Goal: Task Accomplishment & Management: Manage account settings

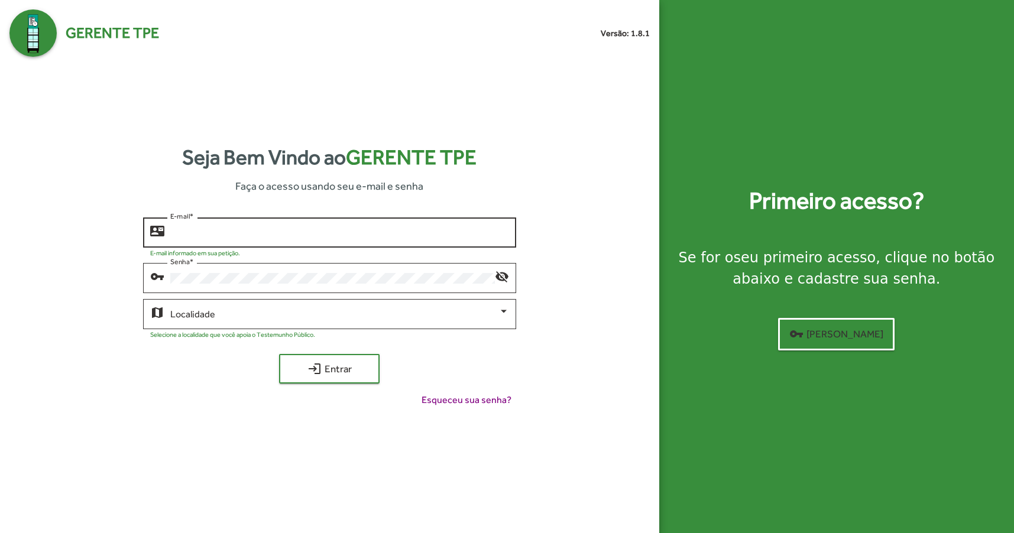
type input "**********"
click at [399, 328] on div at bounding box center [412, 332] width 195 height 11
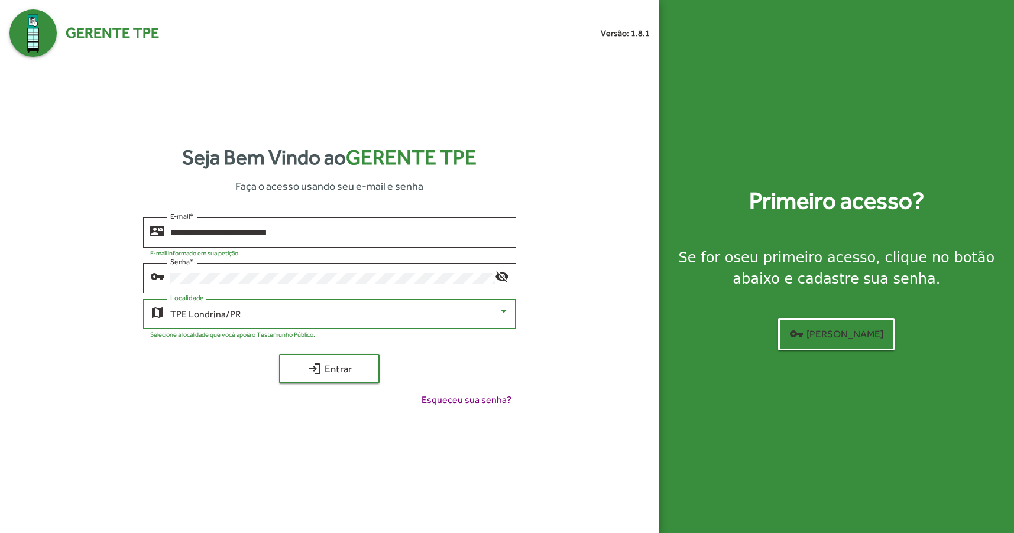
click at [412, 316] on div "TPE Londrina/PR" at bounding box center [334, 314] width 329 height 11
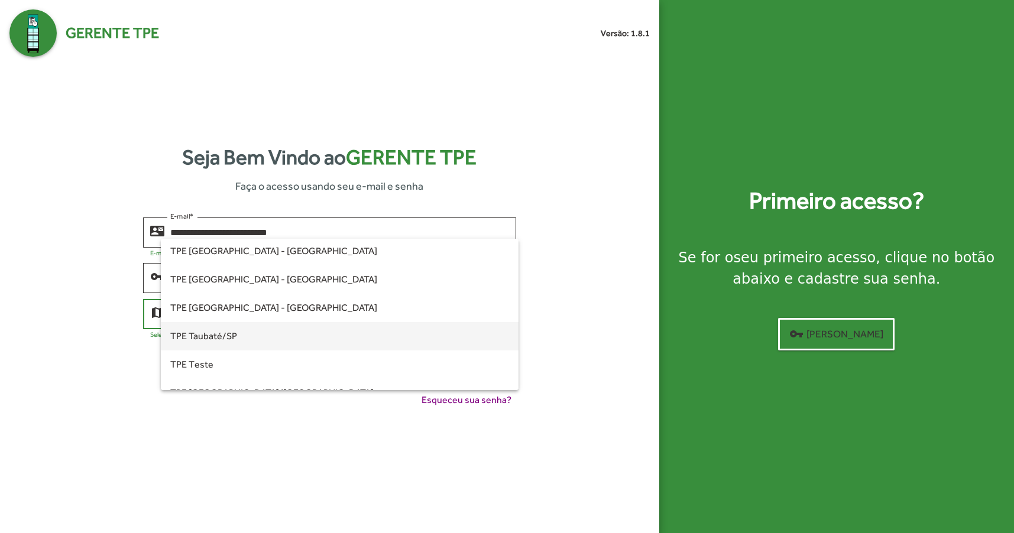
scroll to position [331, 0]
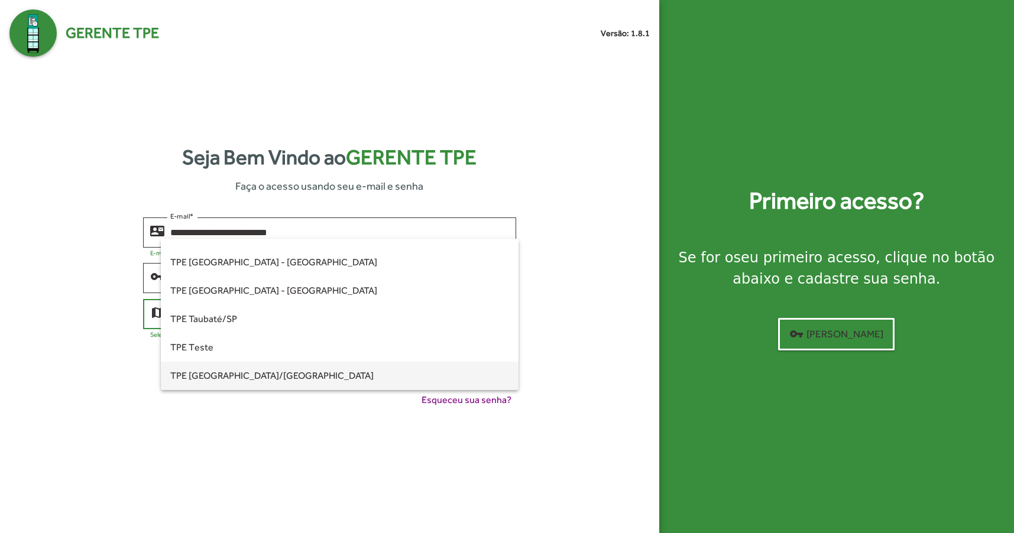
click at [208, 374] on span "TPE [GEOGRAPHIC_DATA]/[GEOGRAPHIC_DATA]" at bounding box center [339, 376] width 339 height 28
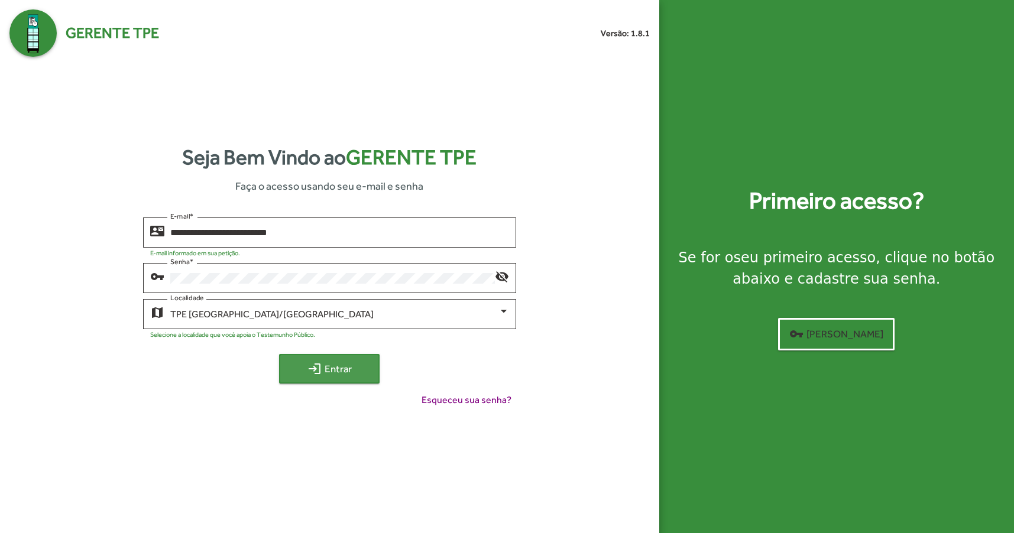
click at [362, 368] on span "login Entrar" at bounding box center [329, 368] width 79 height 21
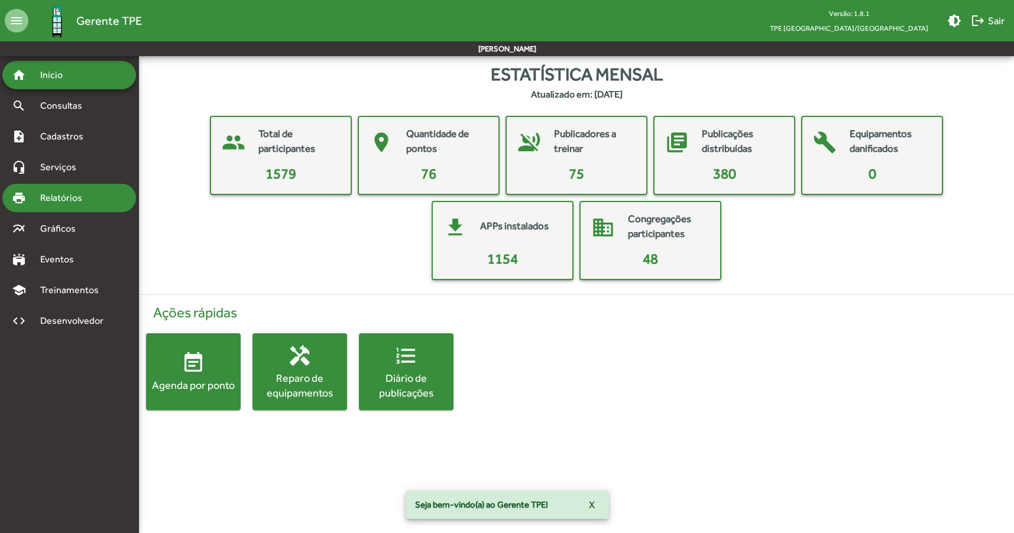
click at [85, 194] on span "Relatórios" at bounding box center [65, 198] width 64 height 14
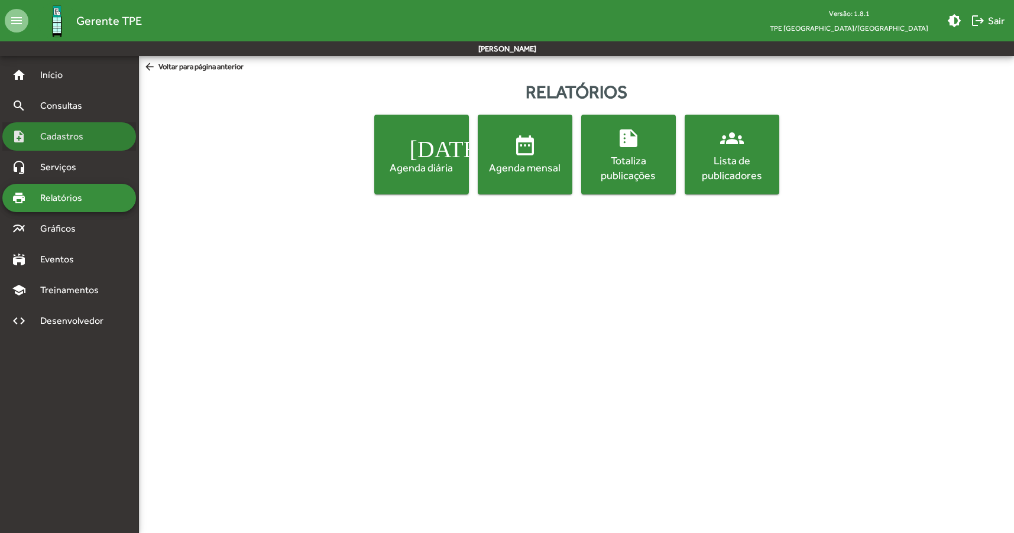
click at [47, 138] on span "Cadastros" at bounding box center [66, 136] width 66 height 14
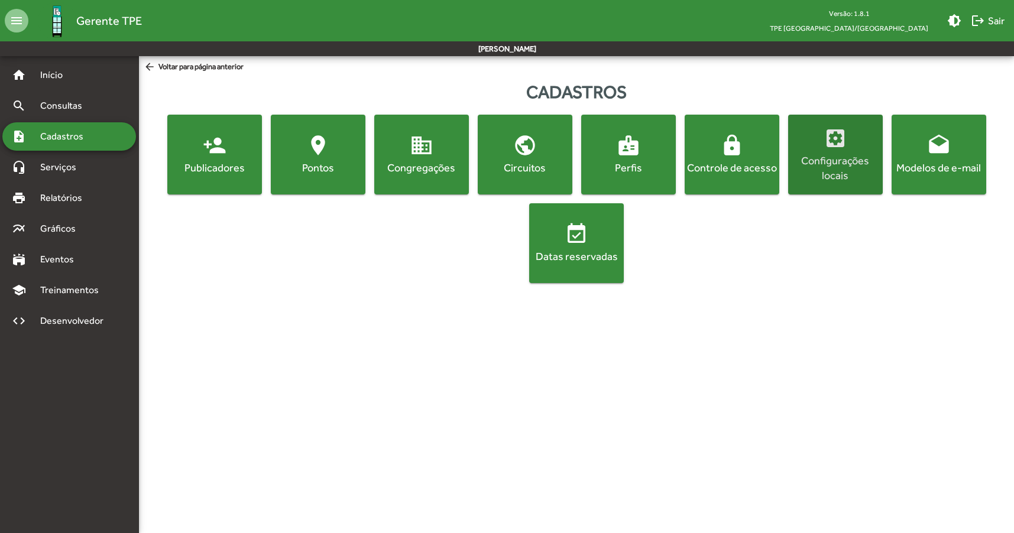
click at [824, 128] on mat-icon "settings_applications" at bounding box center [836, 139] width 24 height 24
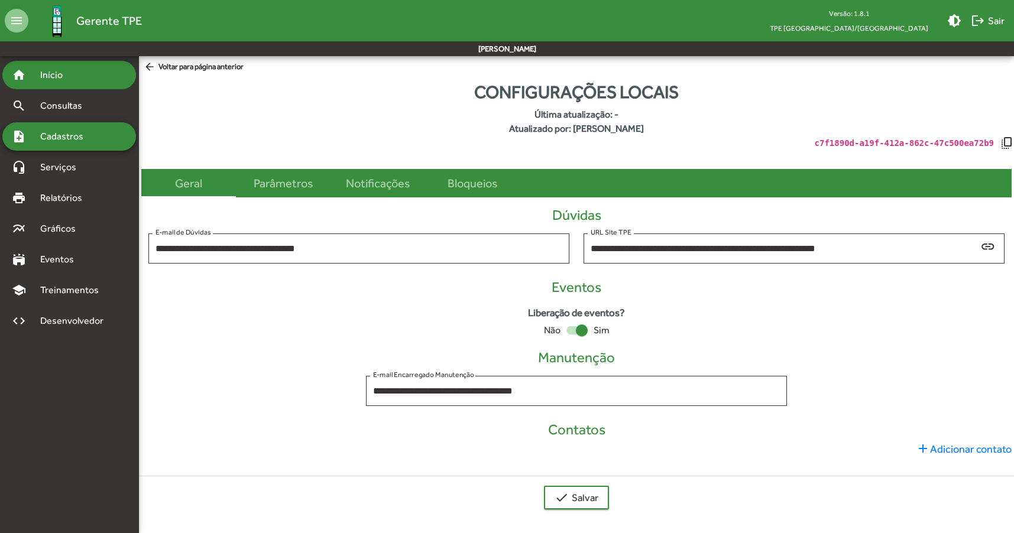
click at [60, 76] on span "Início" at bounding box center [56, 75] width 47 height 14
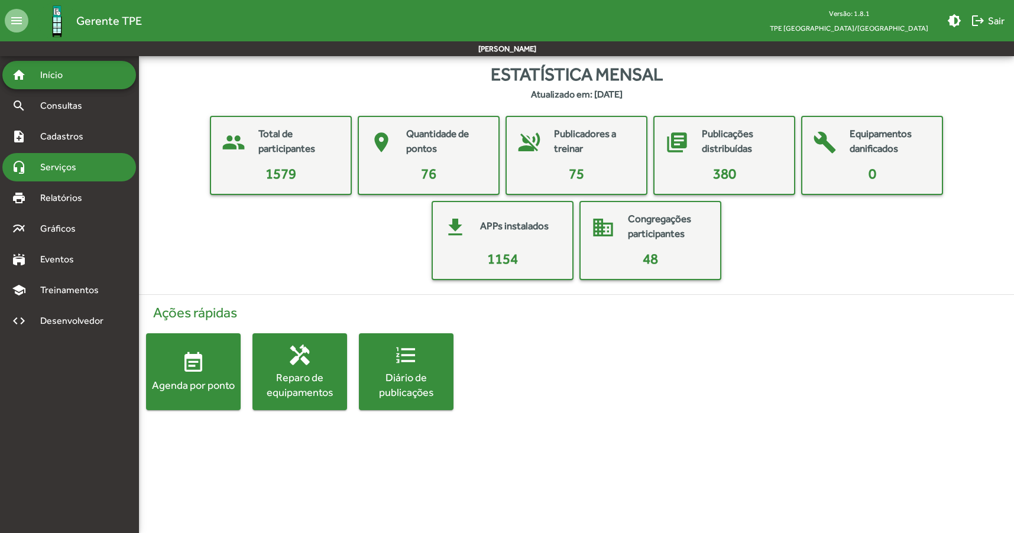
click at [83, 174] on span "Serviços" at bounding box center [62, 167] width 59 height 14
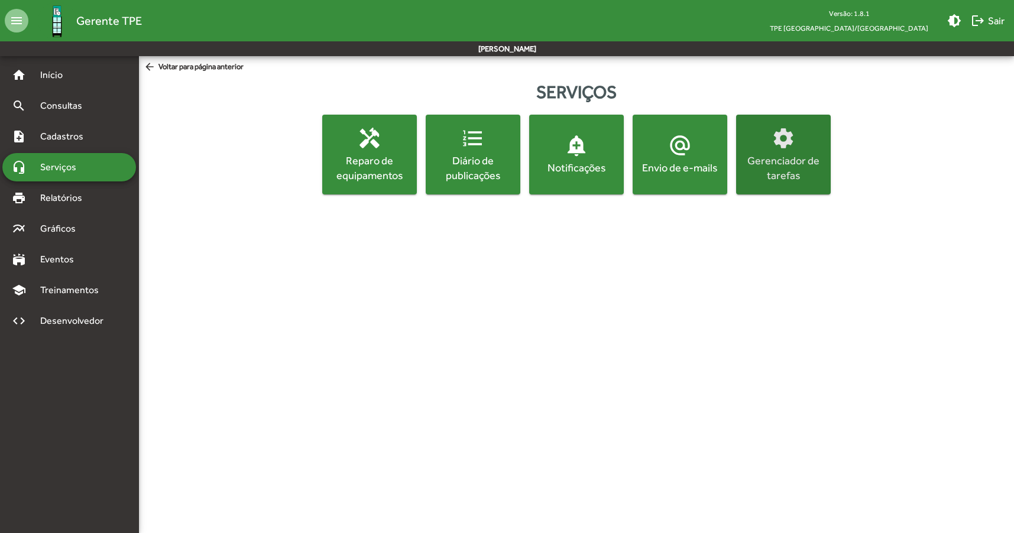
click at [773, 173] on div "Gerenciador de tarefas" at bounding box center [784, 168] width 90 height 30
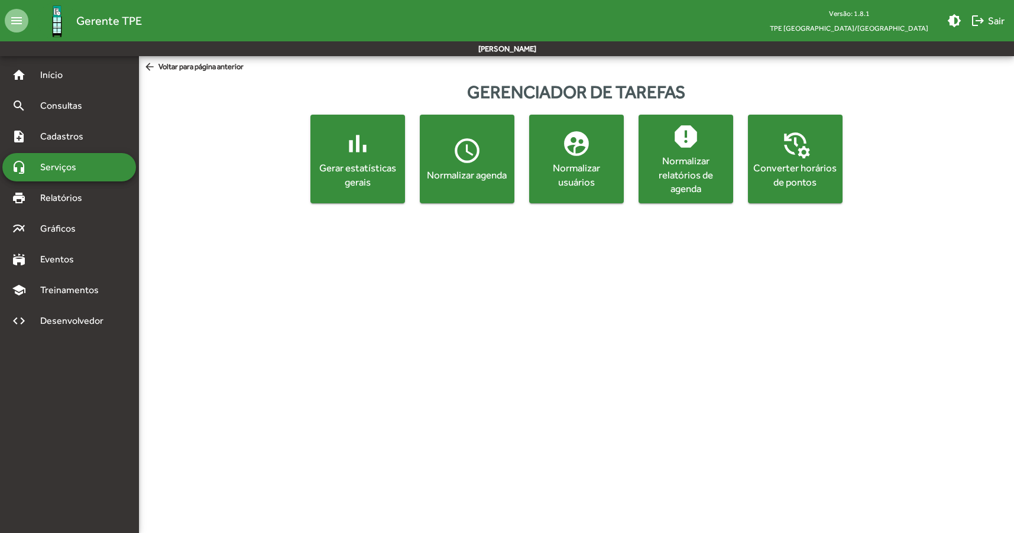
click at [355, 147] on mat-icon "bar_chart" at bounding box center [358, 144] width 30 height 30
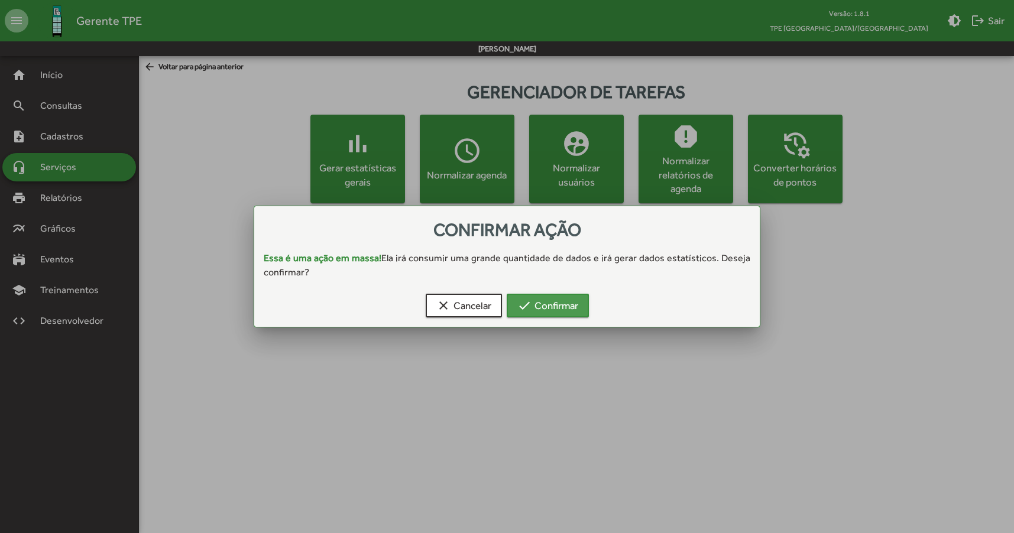
click at [546, 302] on span "check Confirmar" at bounding box center [547, 305] width 61 height 21
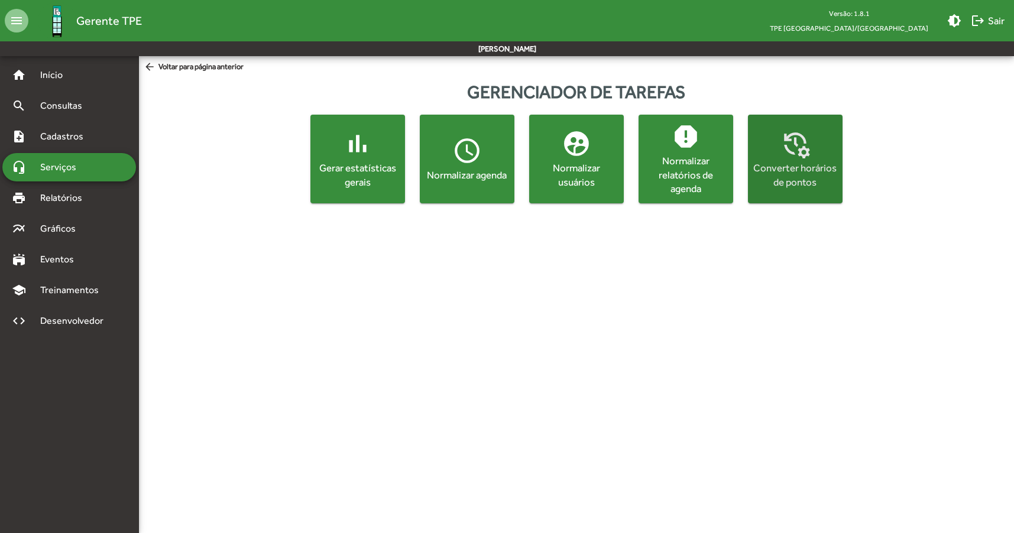
click at [806, 182] on div "Converter horários de pontos" at bounding box center [795, 175] width 85 height 28
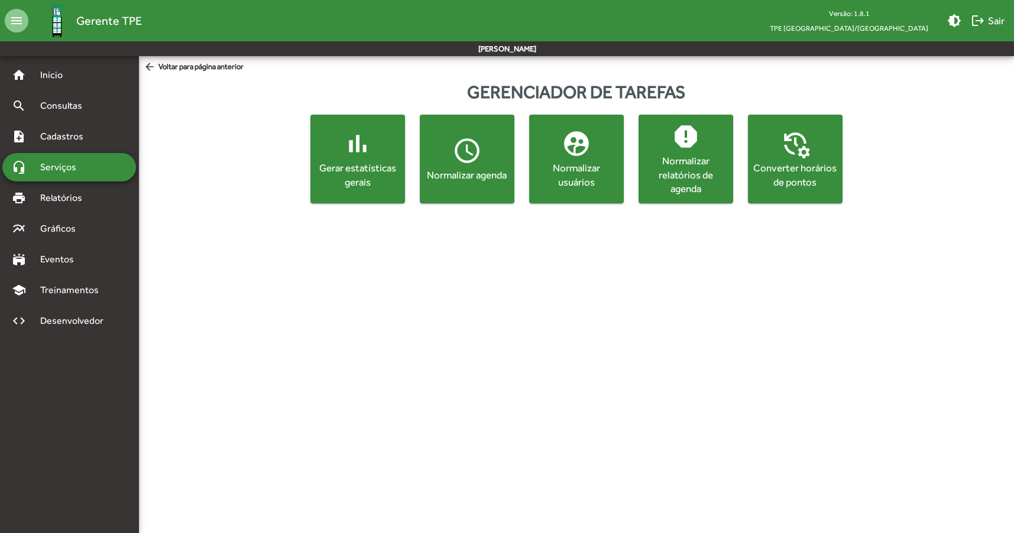
click at [205, 63] on span "arrow_back Voltar para página anterior" at bounding box center [194, 67] width 100 height 13
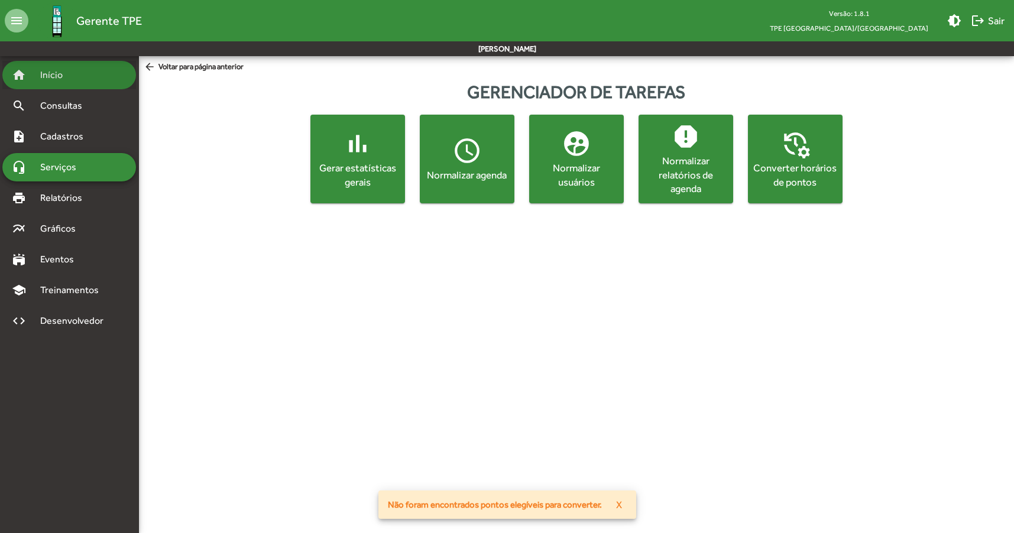
click at [65, 79] on span "Início" at bounding box center [56, 75] width 47 height 14
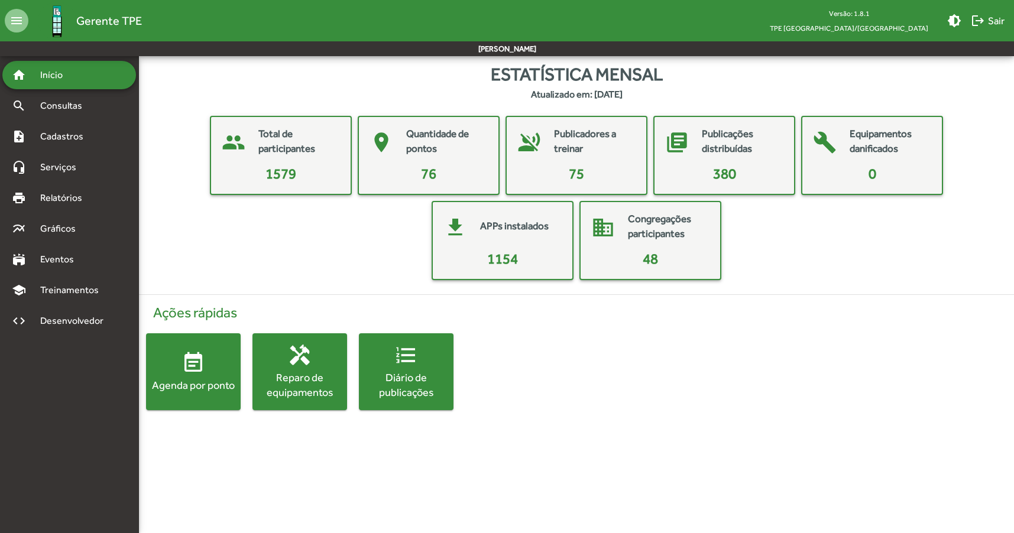
click at [256, 137] on mat-card-header "people Total de participantes" at bounding box center [281, 142] width 130 height 41
click at [64, 321] on span "Desenvolvedor" at bounding box center [75, 321] width 84 height 14
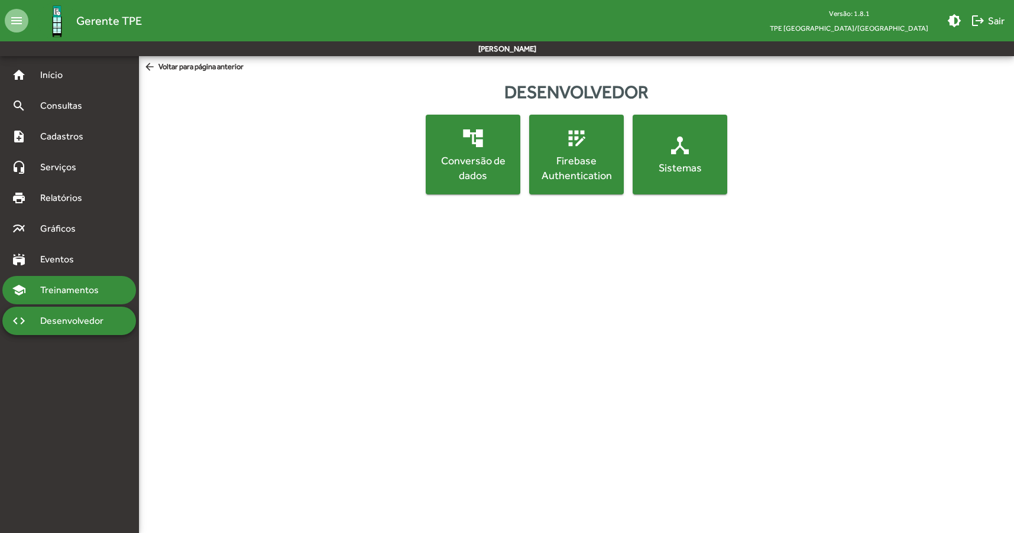
click at [77, 286] on span "Treinamentos" at bounding box center [73, 290] width 80 height 14
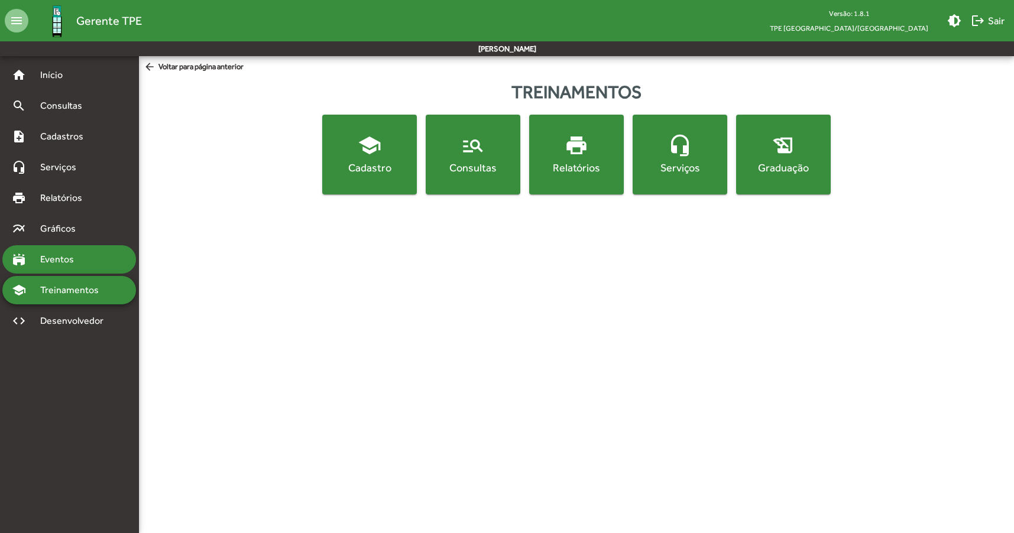
click at [79, 251] on div "stadium Eventos" at bounding box center [69, 259] width 134 height 28
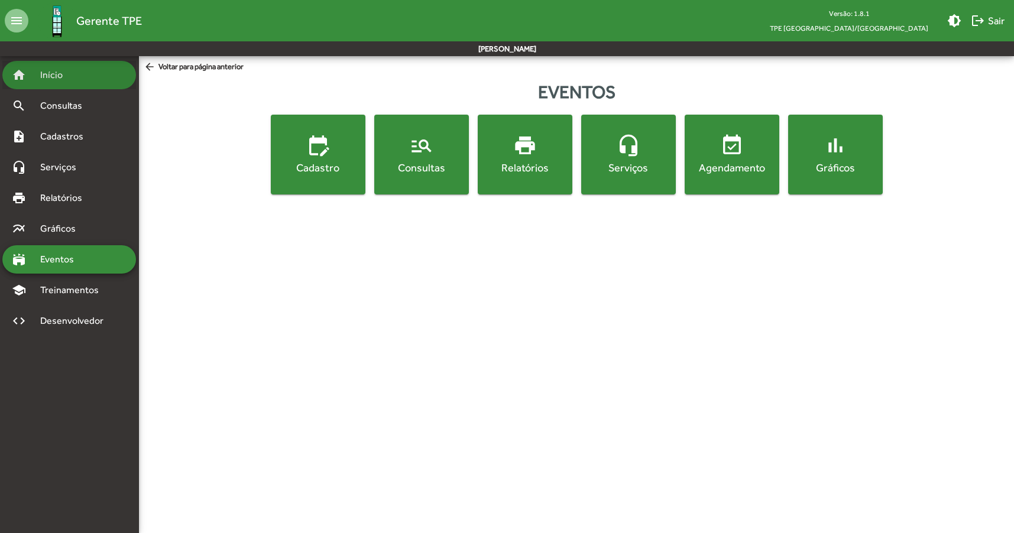
click at [87, 77] on div "home Início" at bounding box center [69, 75] width 134 height 28
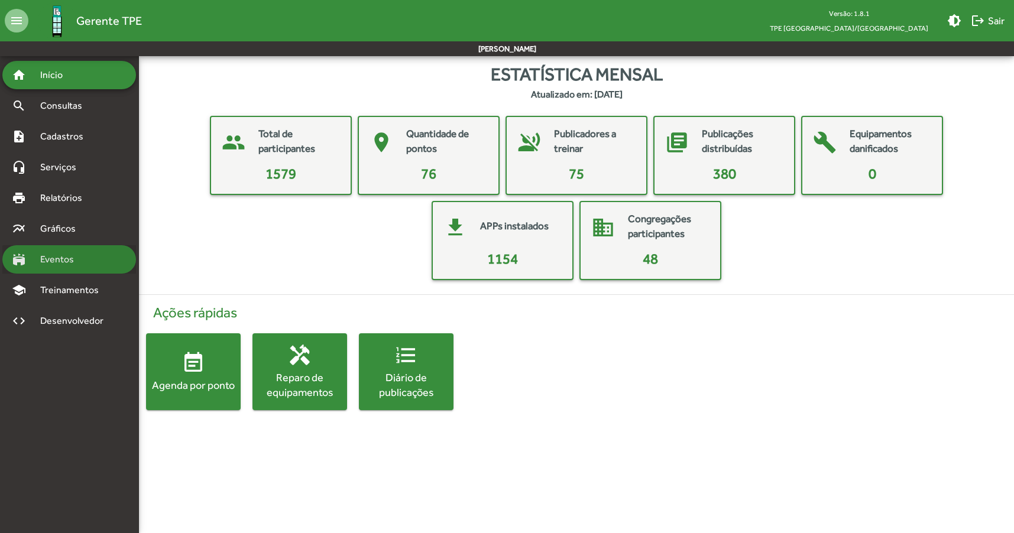
click at [95, 265] on div "stadium Eventos" at bounding box center [69, 259] width 134 height 28
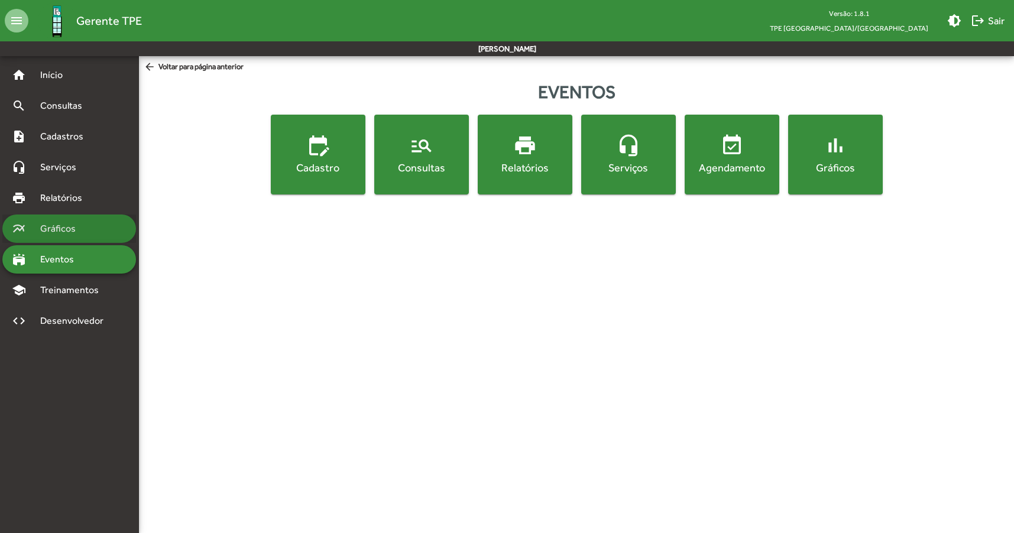
click at [86, 221] on div "multiline_chart Gráficos" at bounding box center [69, 229] width 134 height 28
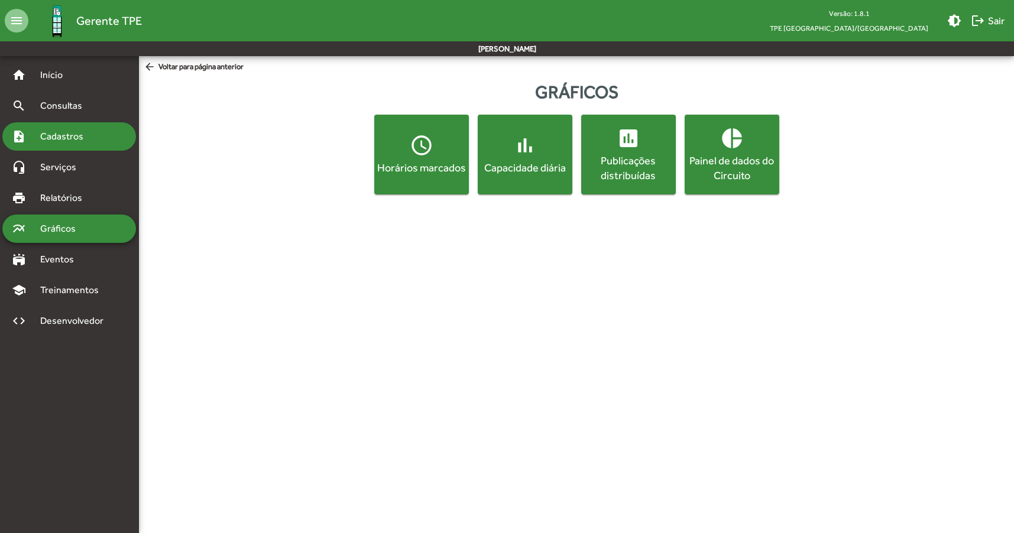
click at [105, 132] on div "note_add Cadastros" at bounding box center [69, 136] width 134 height 28
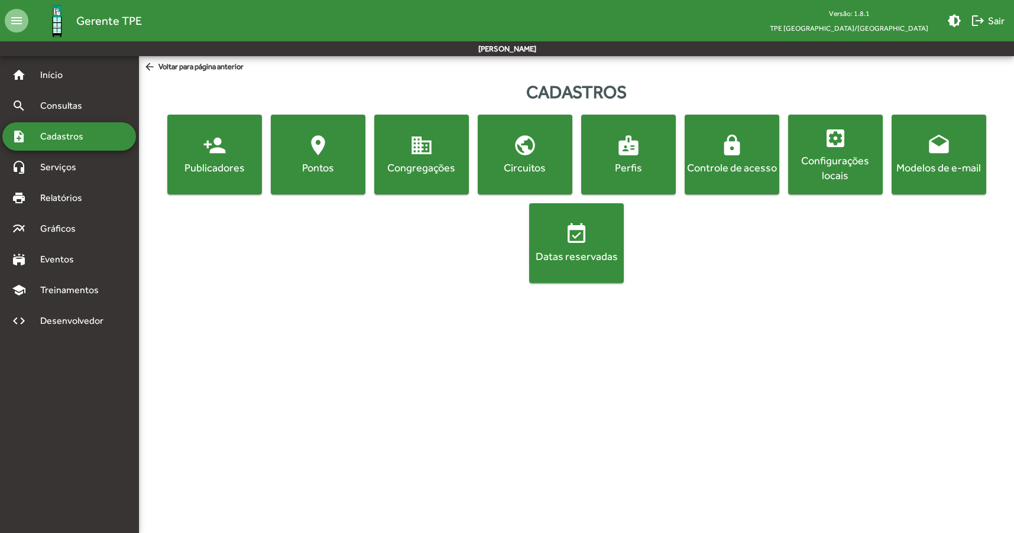
click at [849, 157] on div "Configurações locais" at bounding box center [836, 168] width 90 height 30
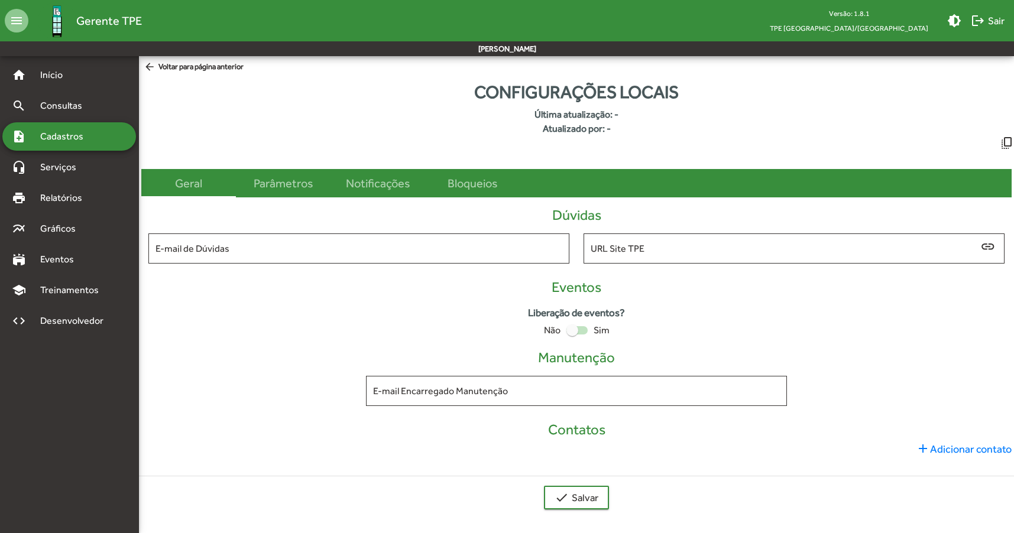
type input "**********"
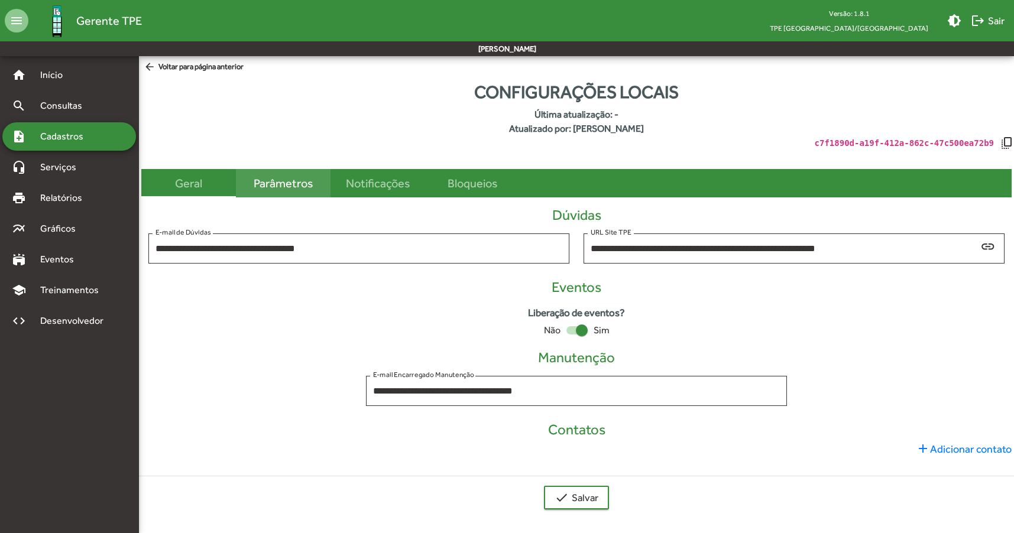
click at [287, 182] on div "Parâmetros" at bounding box center [283, 183] width 59 height 18
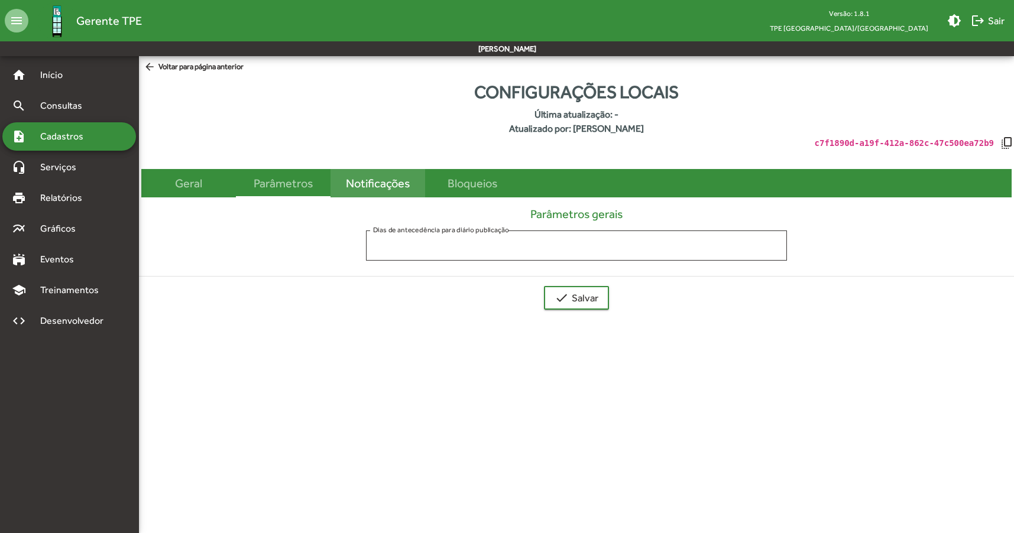
click at [373, 187] on div "Notificações" at bounding box center [378, 183] width 64 height 18
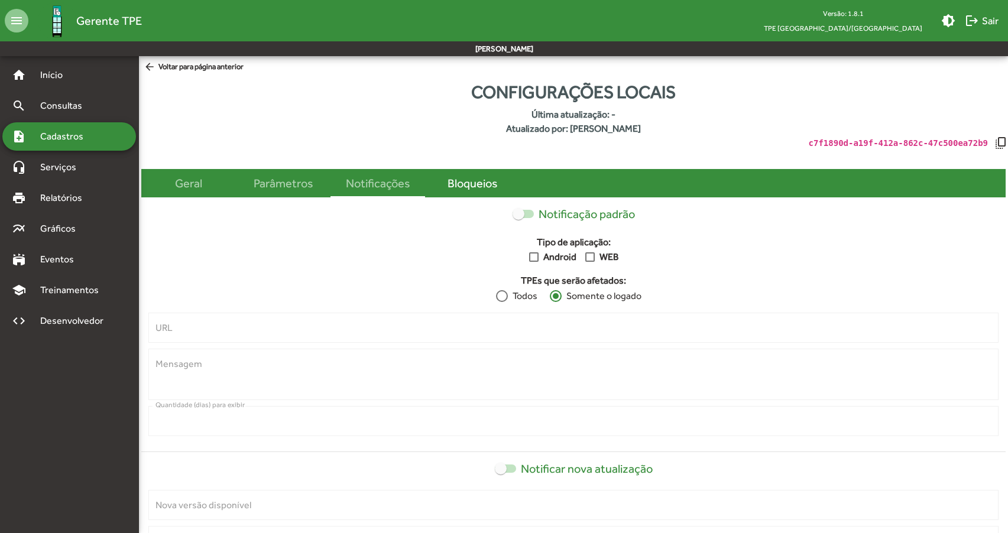
click at [494, 190] on div "Bloqueios" at bounding box center [473, 183] width 50 height 18
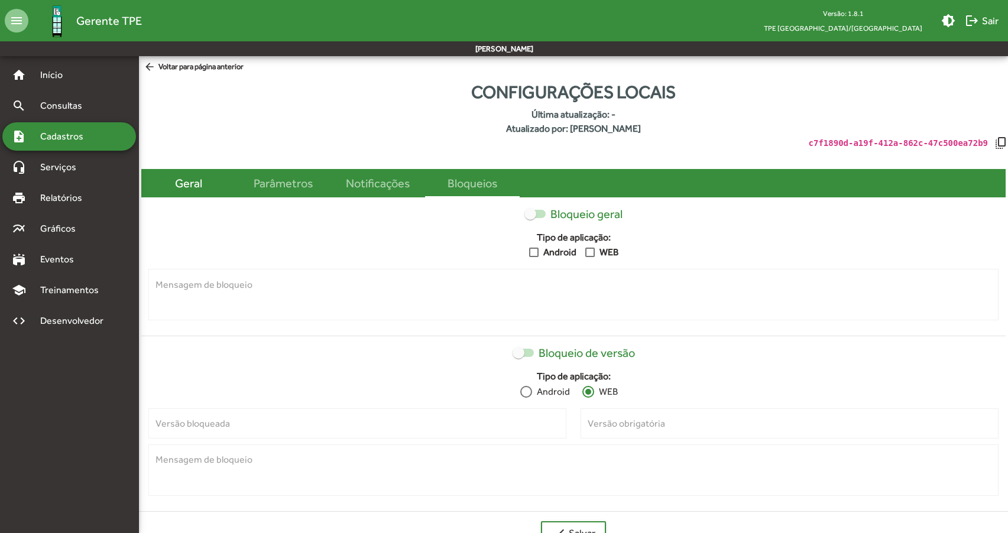
click at [168, 191] on div "Geral" at bounding box center [188, 183] width 95 height 28
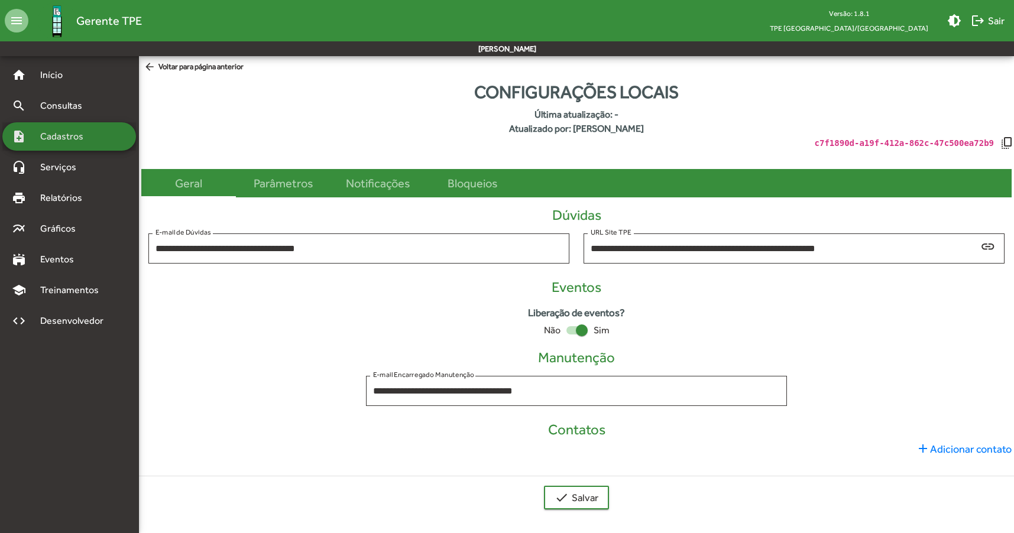
click at [96, 141] on span "Cadastros" at bounding box center [66, 136] width 66 height 14
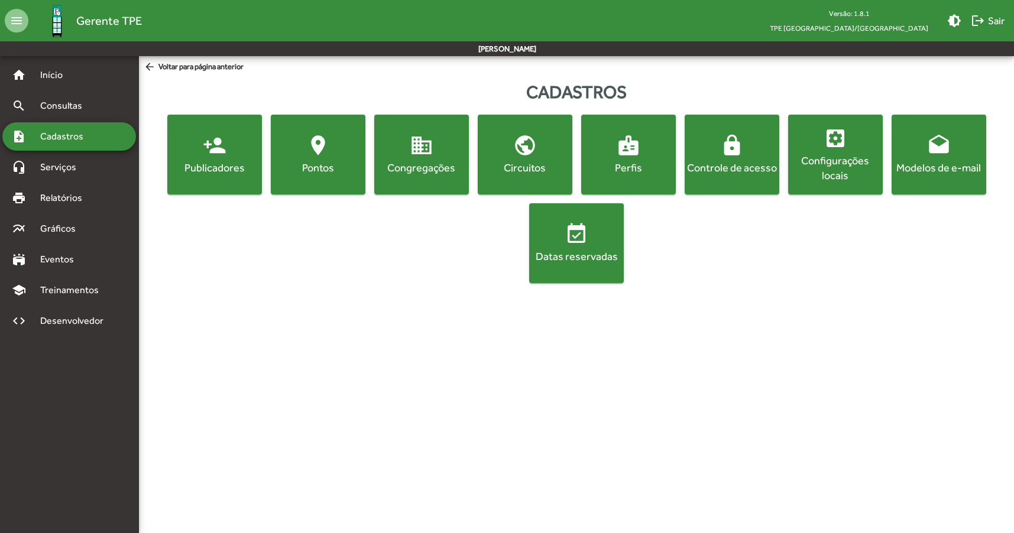
click at [93, 140] on span "Cadastros" at bounding box center [66, 136] width 66 height 14
click at [103, 177] on div "headset_mic Serviços" at bounding box center [69, 167] width 134 height 28
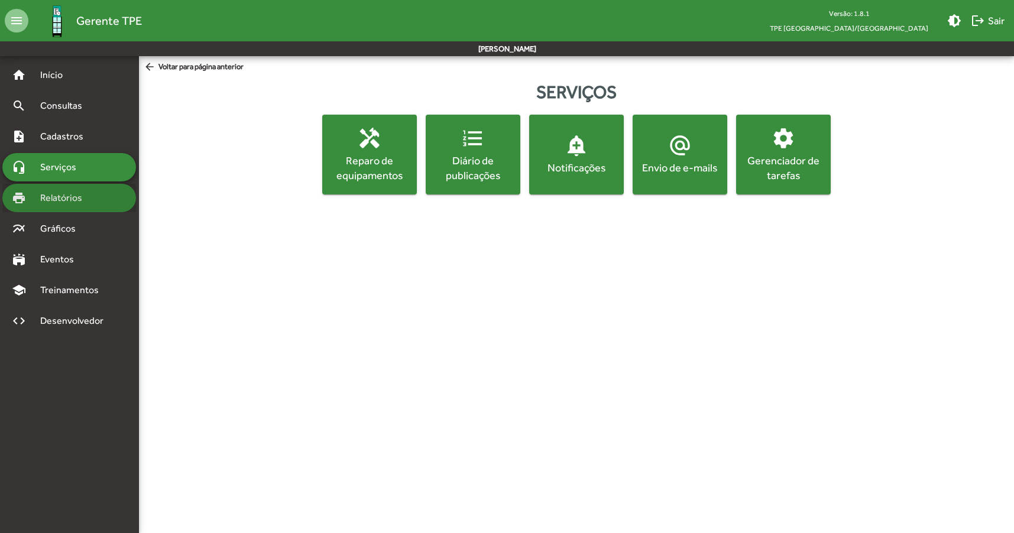
click at [114, 195] on div "print Relatórios" at bounding box center [69, 198] width 134 height 28
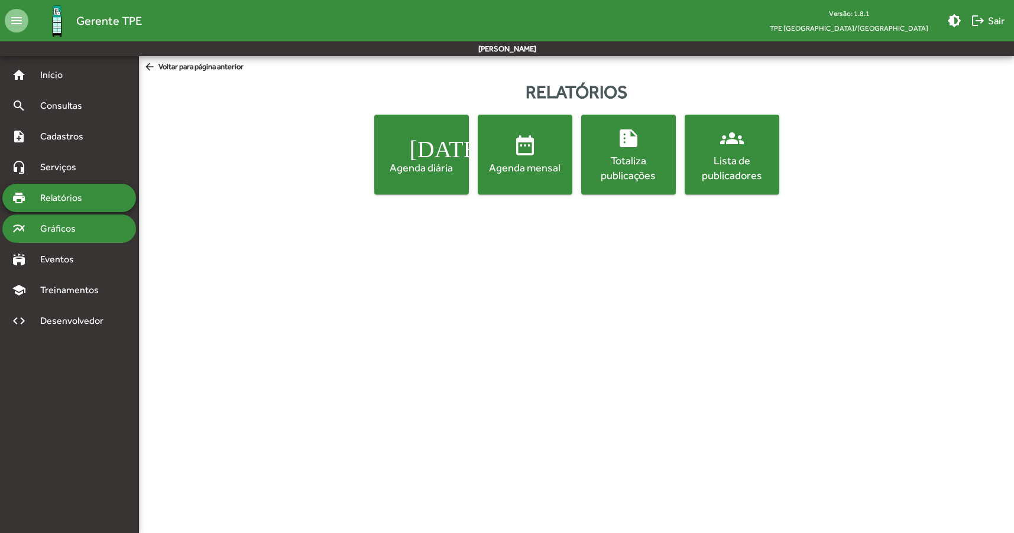
click at [112, 235] on div "multiline_chart Gráficos" at bounding box center [69, 229] width 134 height 28
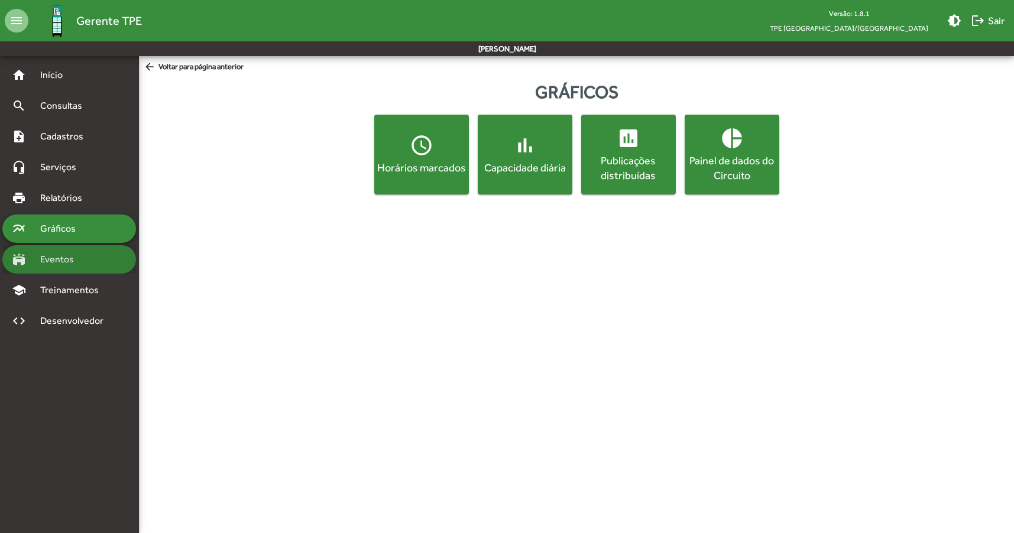
click at [101, 270] on div "stadium Eventos" at bounding box center [69, 259] width 134 height 28
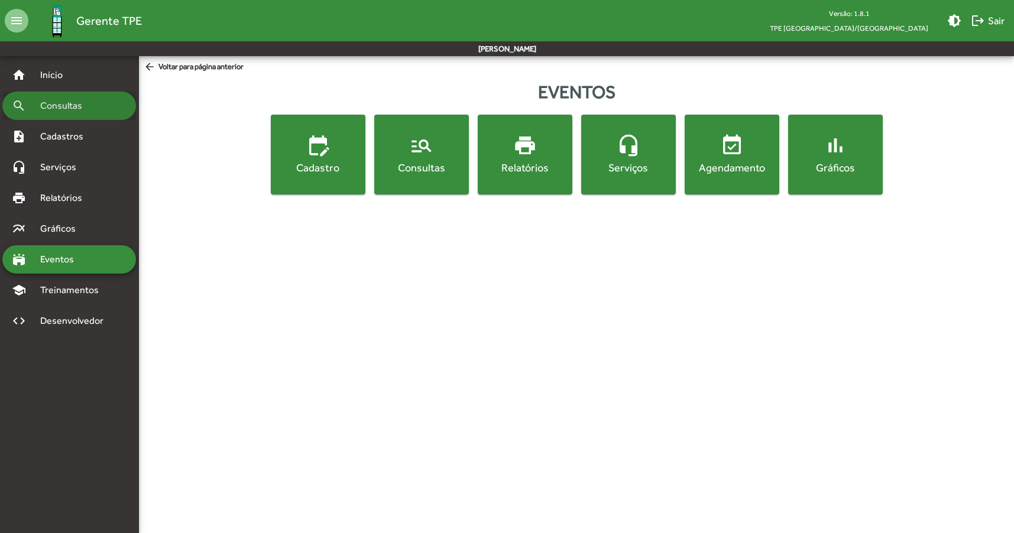
click at [99, 100] on div "search Consultas" at bounding box center [69, 106] width 134 height 28
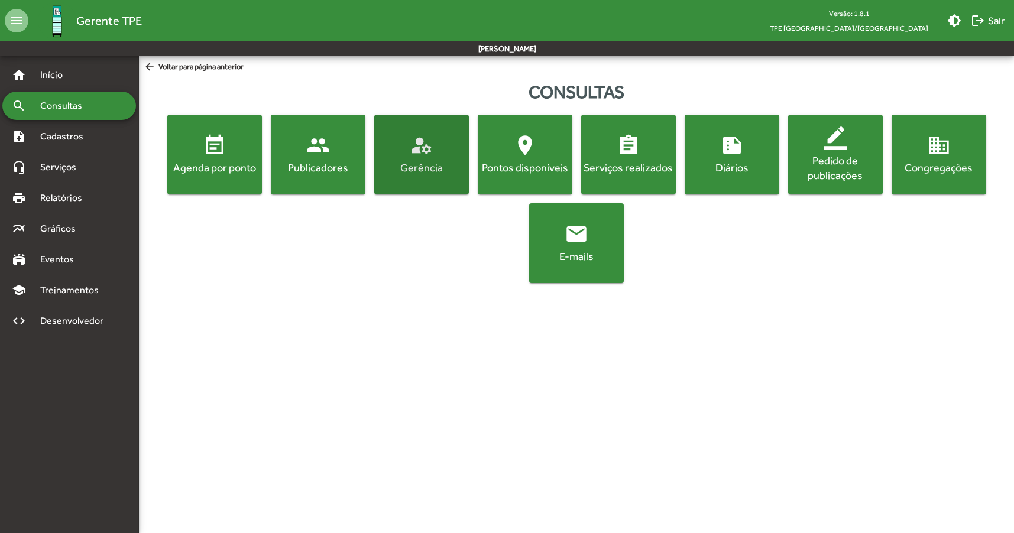
click at [449, 161] on div "Gerência" at bounding box center [422, 167] width 90 height 15
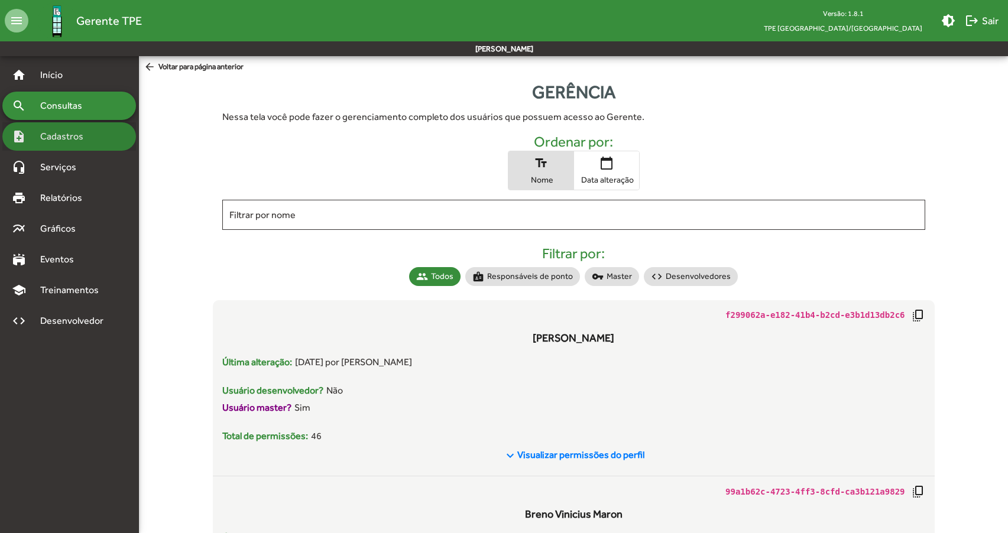
click at [44, 143] on span "Cadastros" at bounding box center [66, 136] width 66 height 14
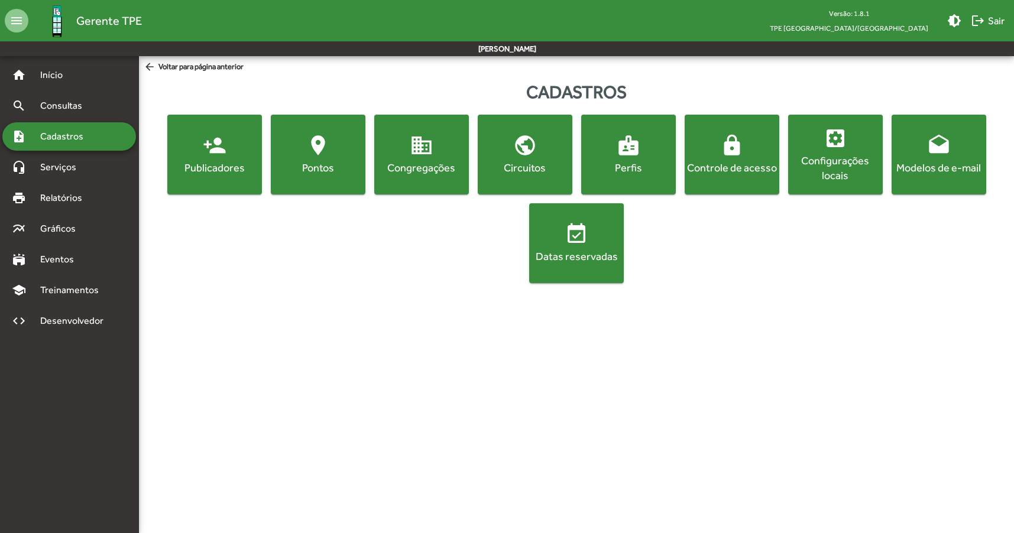
click at [872, 152] on span "settings_applications Configurações locais" at bounding box center [836, 155] width 90 height 56
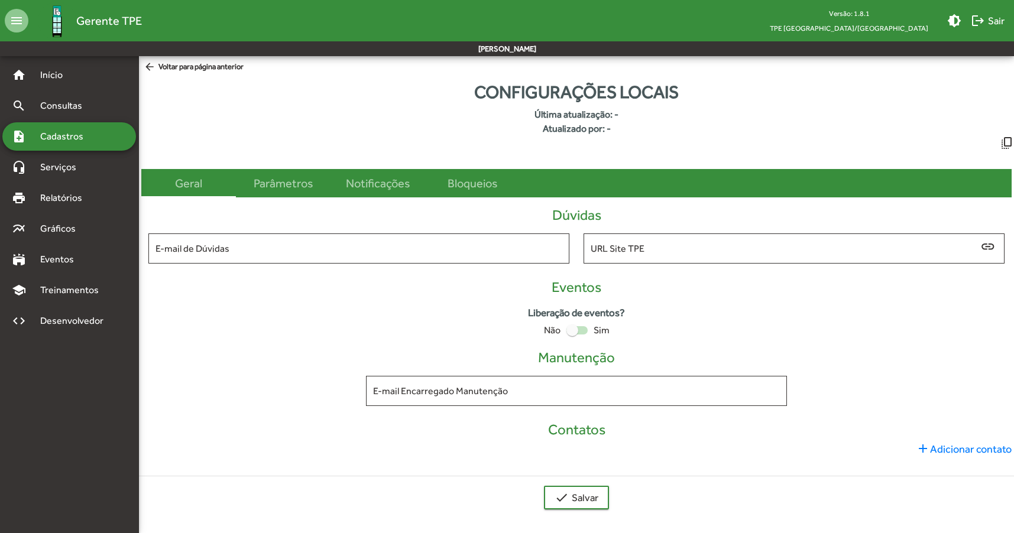
type input "**********"
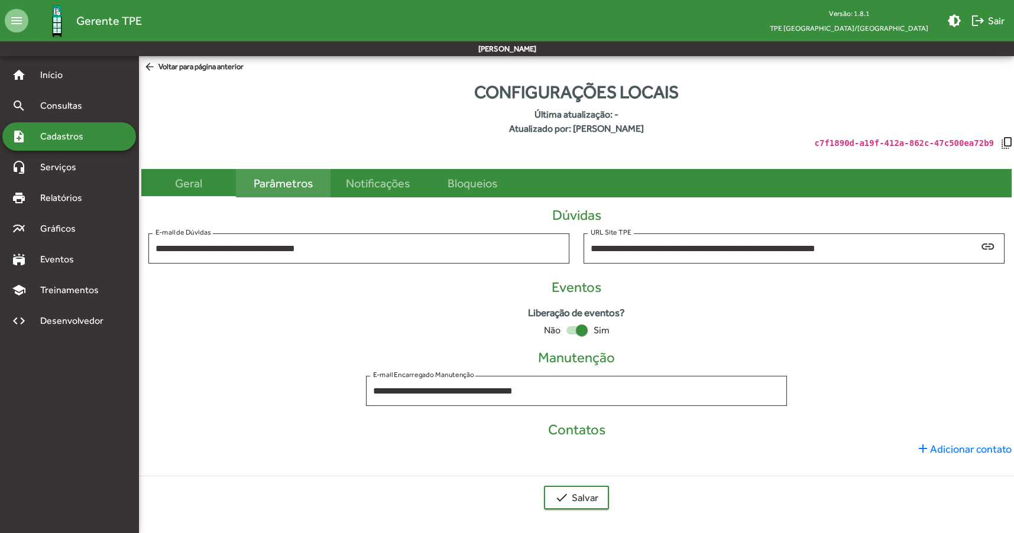
click at [305, 188] on div "Parâmetros" at bounding box center [283, 183] width 59 height 18
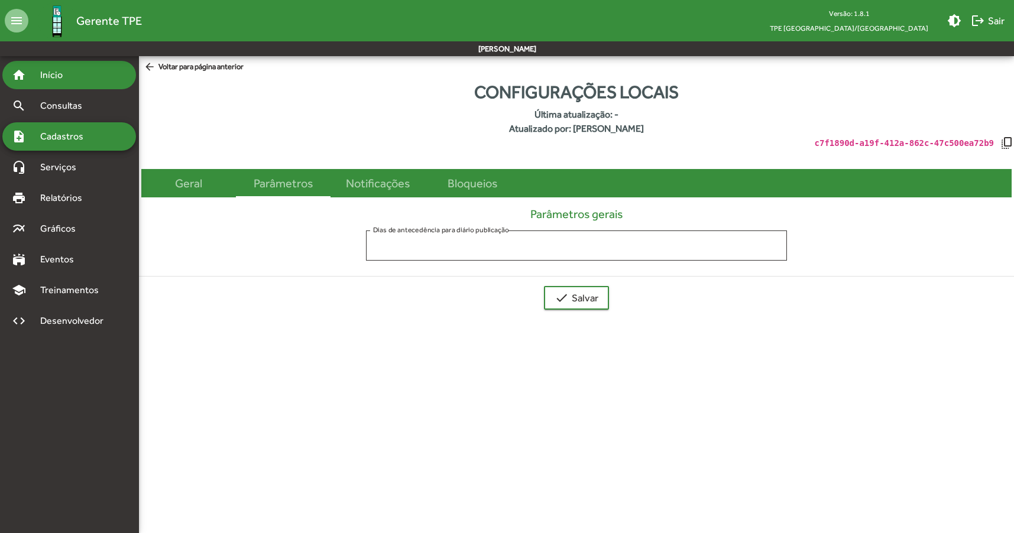
click at [53, 75] on span "Início" at bounding box center [56, 75] width 47 height 14
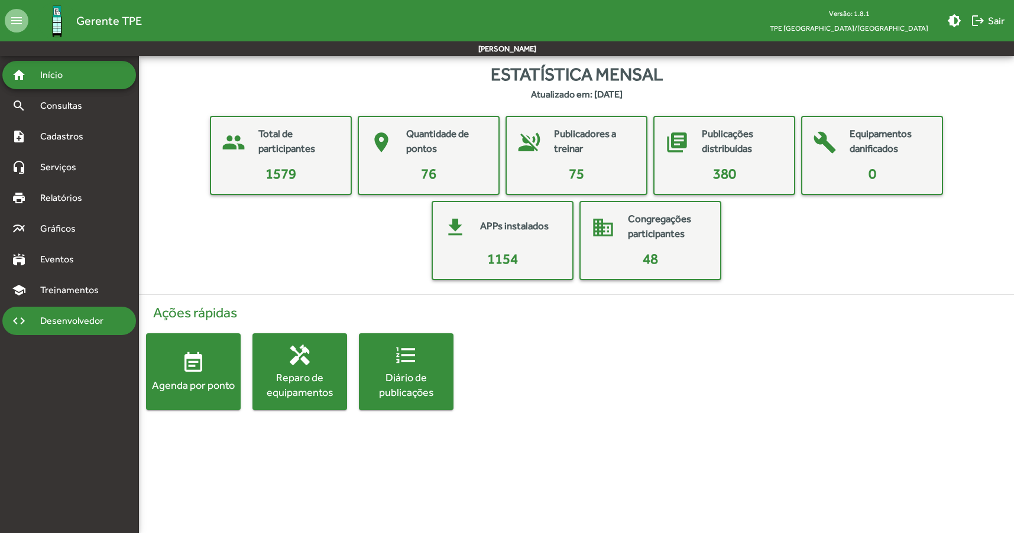
click at [43, 318] on span "Desenvolvedor" at bounding box center [75, 321] width 84 height 14
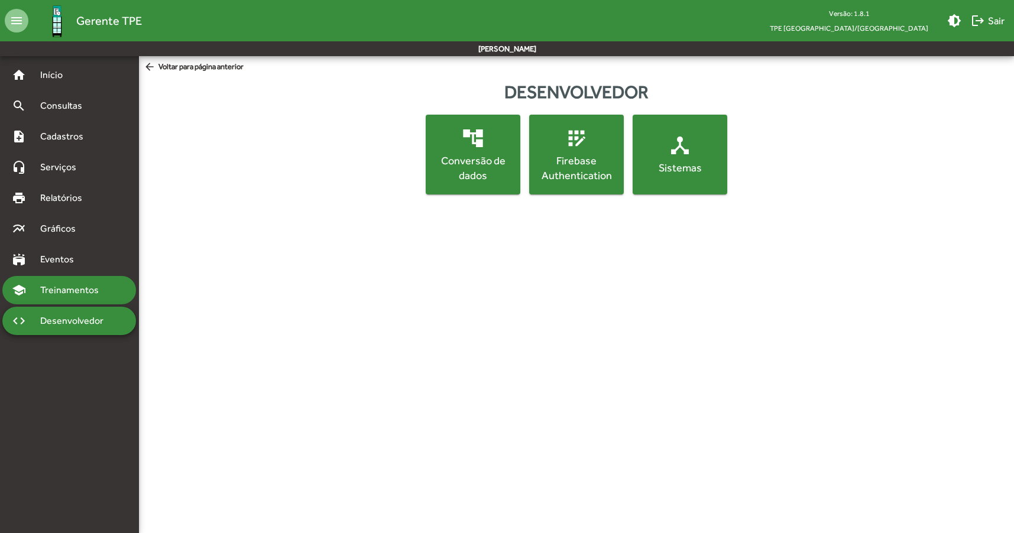
click at [44, 292] on span "Treinamentos" at bounding box center [73, 290] width 80 height 14
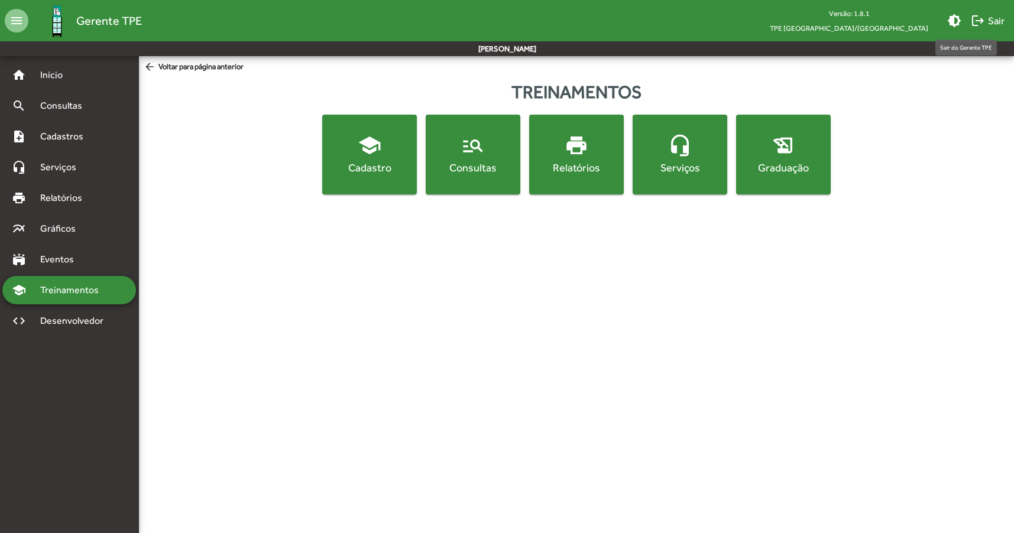
click at [980, 22] on mat-icon "logout" at bounding box center [978, 21] width 14 height 14
